Goal: Task Accomplishment & Management: Complete application form

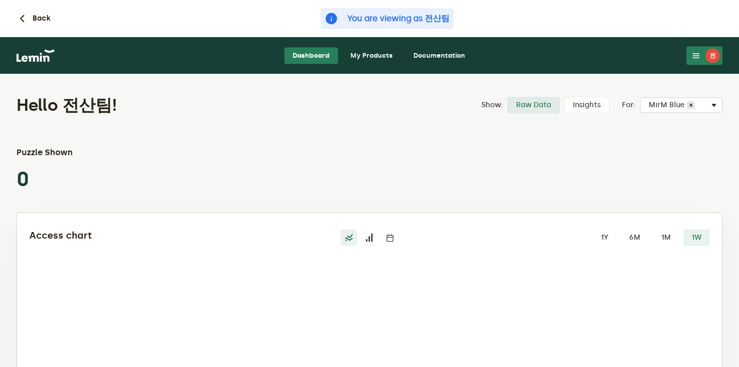
click at [698, 56] on icon at bounding box center [696, 56] width 8 height 8
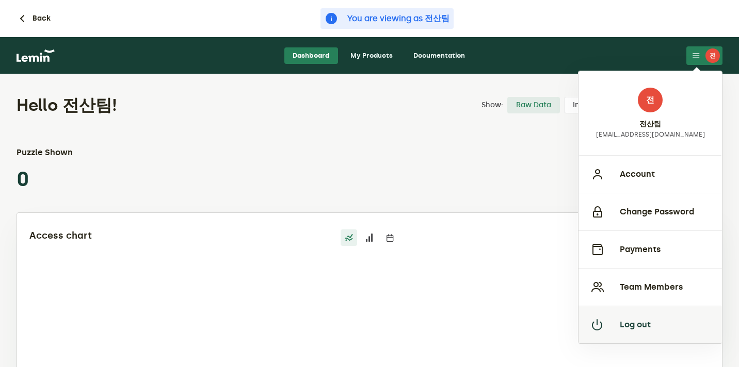
click at [611, 315] on button "Log out" at bounding box center [650, 325] width 143 height 38
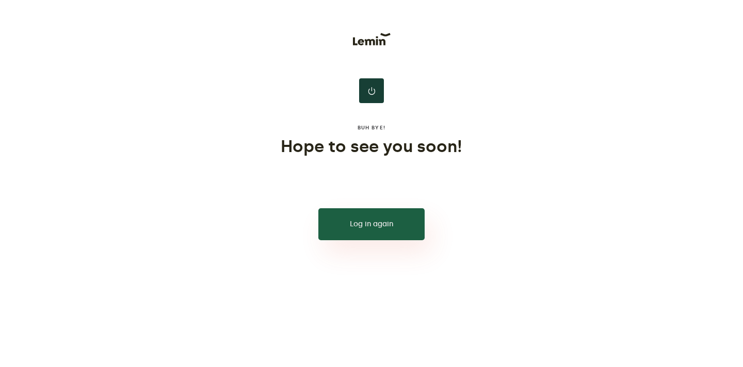
click at [363, 215] on button "Log in again" at bounding box center [371, 225] width 106 height 32
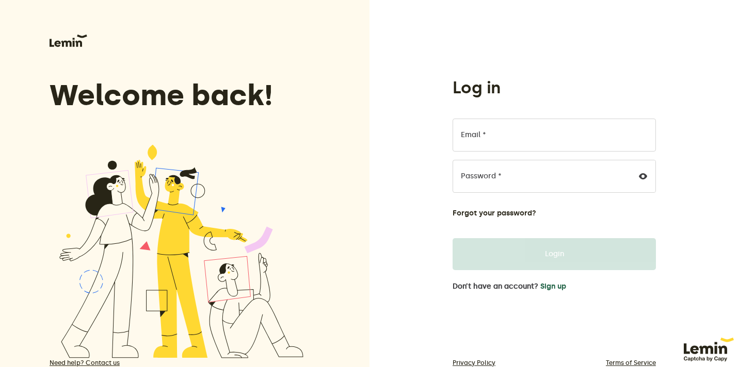
click at [543, 287] on button "Sign up" at bounding box center [553, 287] width 26 height 8
